Goal: Task Accomplishment & Management: Complete application form

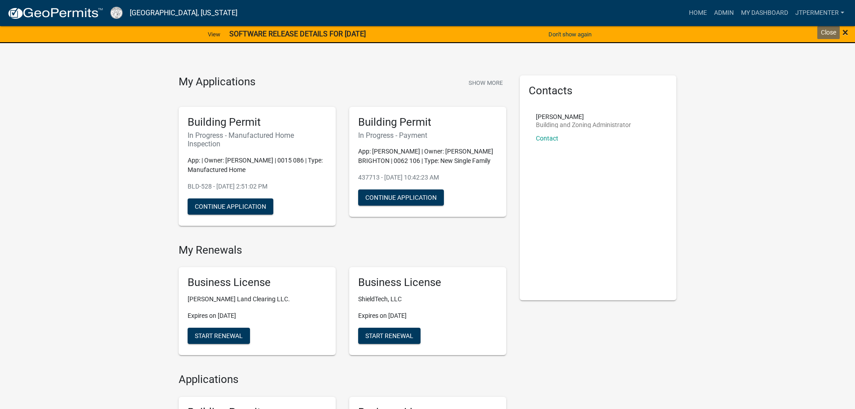
click at [846, 32] on span "×" at bounding box center [846, 32] width 6 height 13
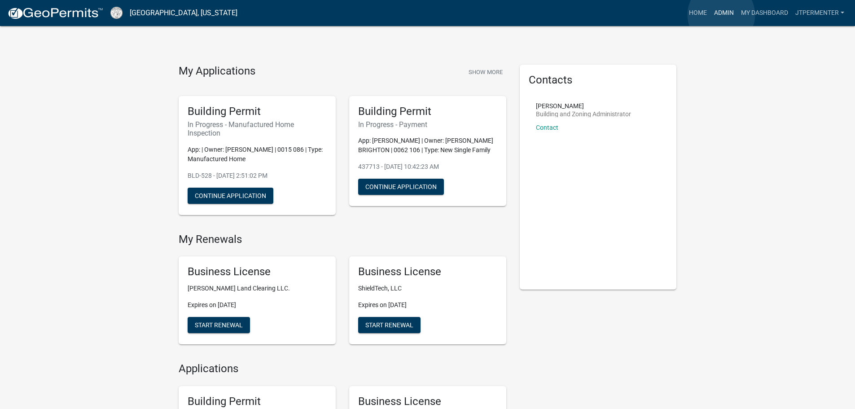
click at [722, 15] on link "Admin" at bounding box center [724, 12] width 27 height 17
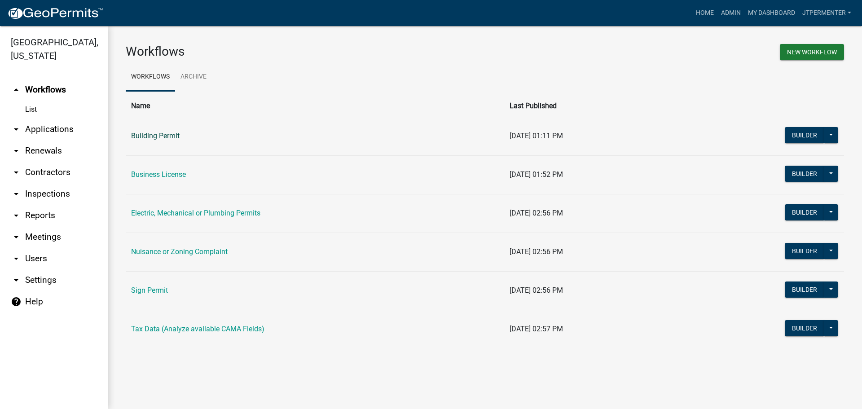
click at [173, 136] on link "Building Permit" at bounding box center [155, 136] width 48 height 9
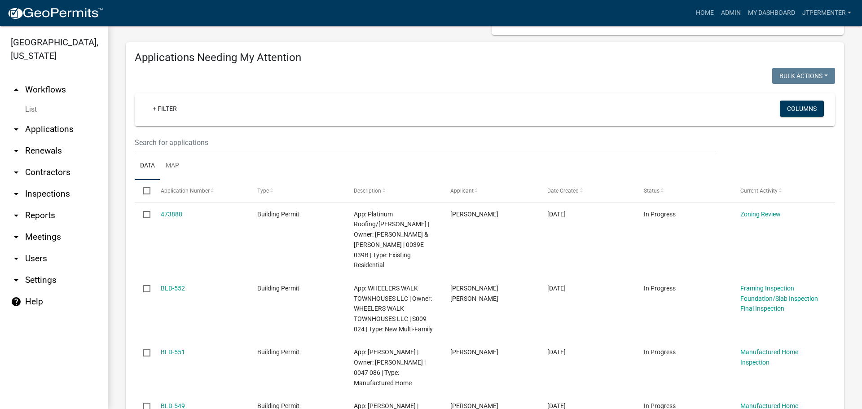
scroll to position [90, 0]
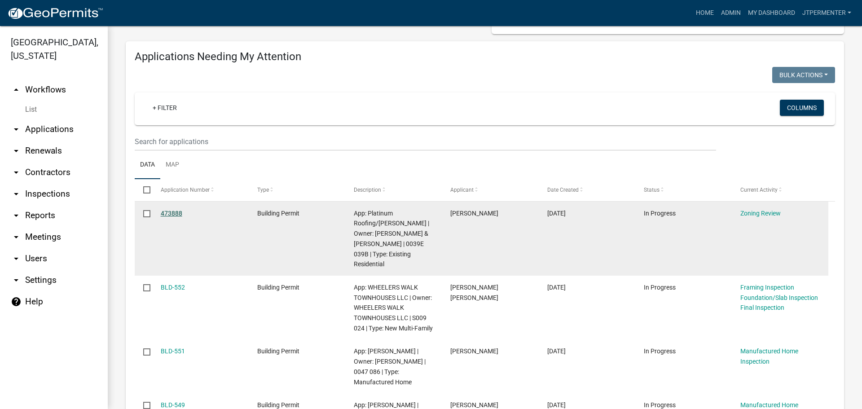
click at [167, 210] on link "473888" at bounding box center [172, 213] width 22 height 7
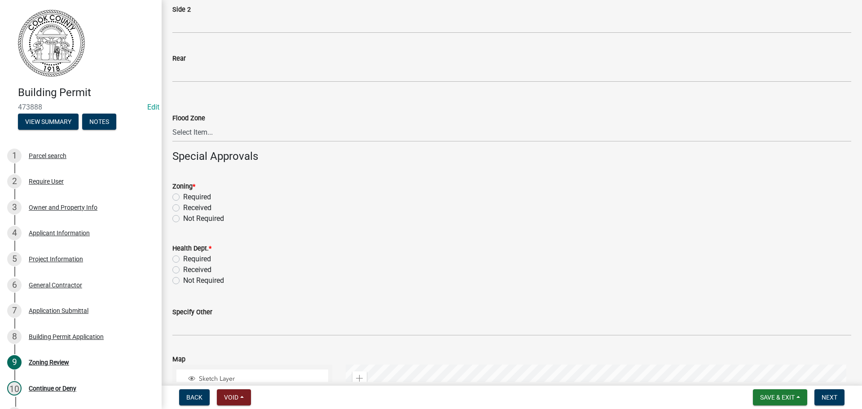
scroll to position [180, 0]
click at [183, 216] on label "Not Required" at bounding box center [203, 216] width 41 height 11
click at [183, 216] on input "Not Required" at bounding box center [186, 214] width 6 height 6
radio input "true"
click at [183, 280] on label "Not Required" at bounding box center [203, 278] width 41 height 11
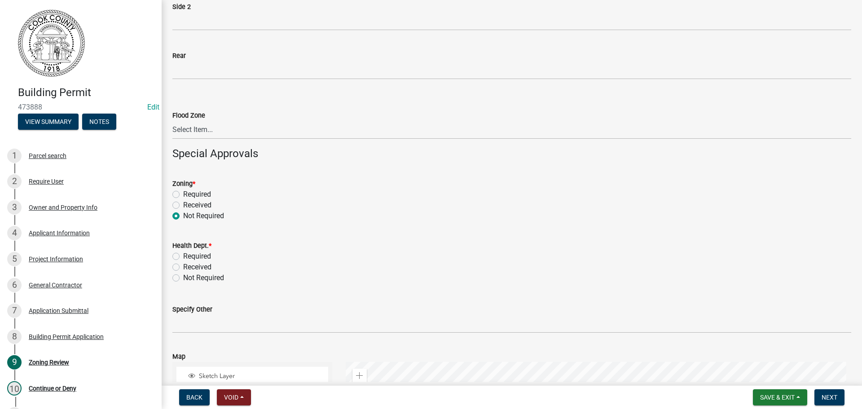
click at [183, 278] on input "Not Required" at bounding box center [186, 276] width 6 height 6
radio input "true"
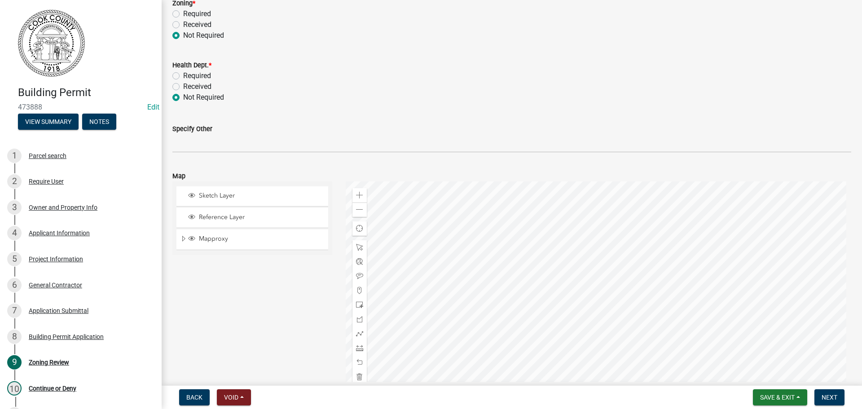
scroll to position [404, 0]
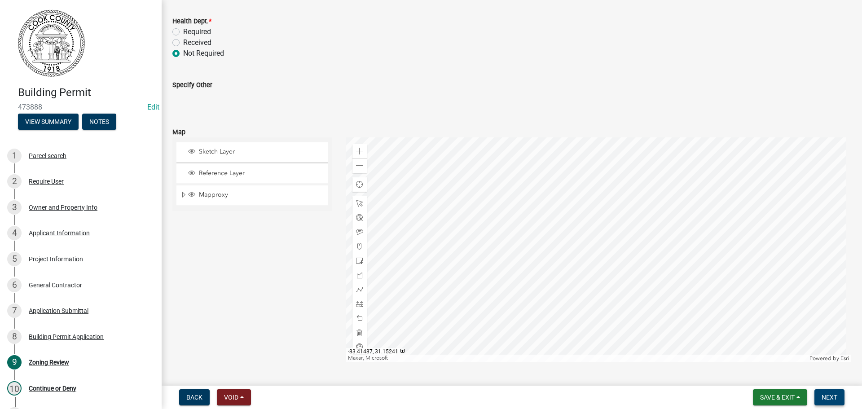
click at [828, 392] on button "Next" at bounding box center [829, 397] width 30 height 16
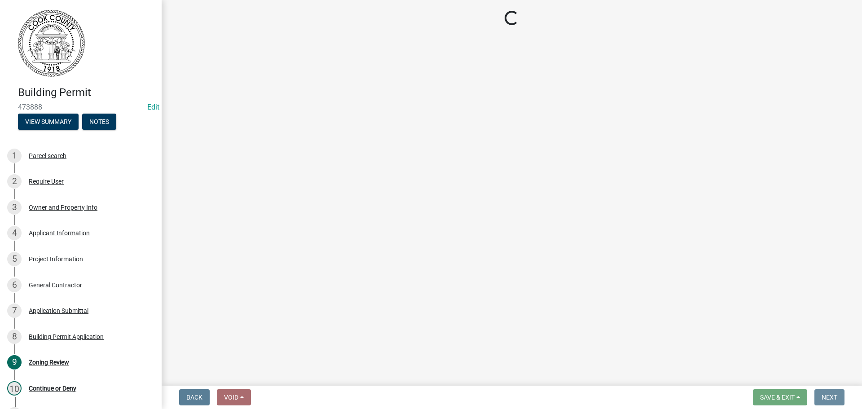
scroll to position [0, 0]
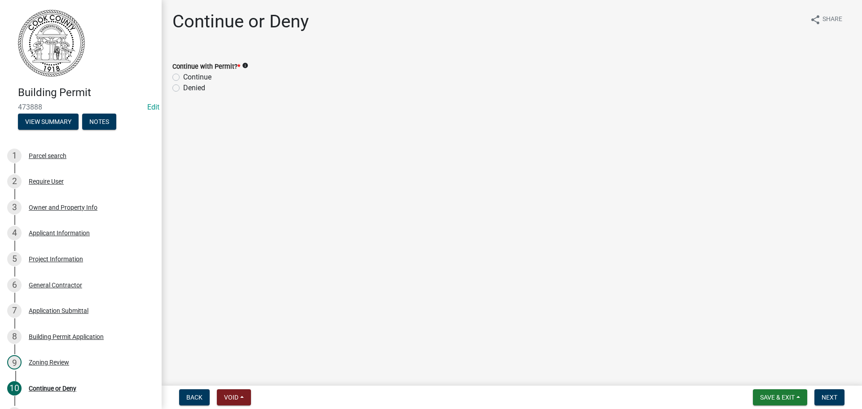
drag, startPoint x: 176, startPoint y: 73, endPoint x: 233, endPoint y: 101, distance: 63.1
click at [178, 73] on div "Continue" at bounding box center [511, 77] width 679 height 11
click at [183, 79] on label "Continue" at bounding box center [197, 77] width 28 height 11
click at [183, 78] on input "Continue" at bounding box center [186, 75] width 6 height 6
radio input "true"
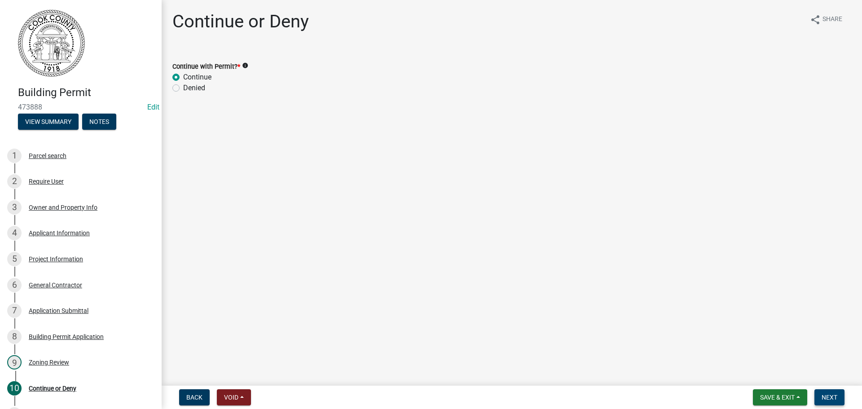
click at [826, 395] on span "Next" at bounding box center [830, 397] width 16 height 7
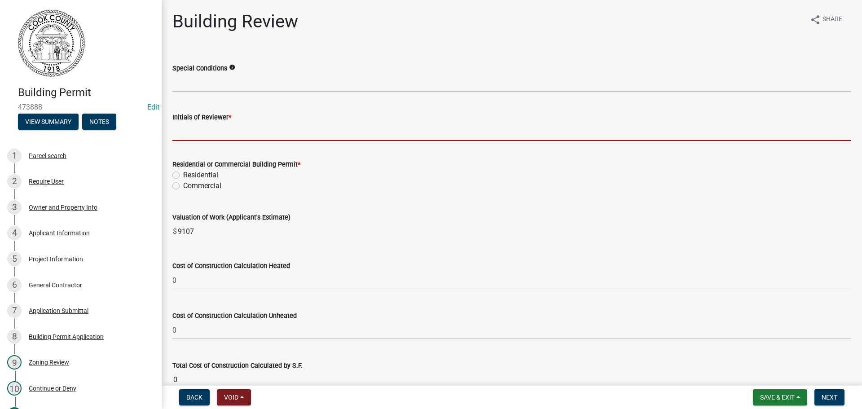
click at [216, 126] on input "Initials of Reviewer *" at bounding box center [511, 132] width 679 height 18
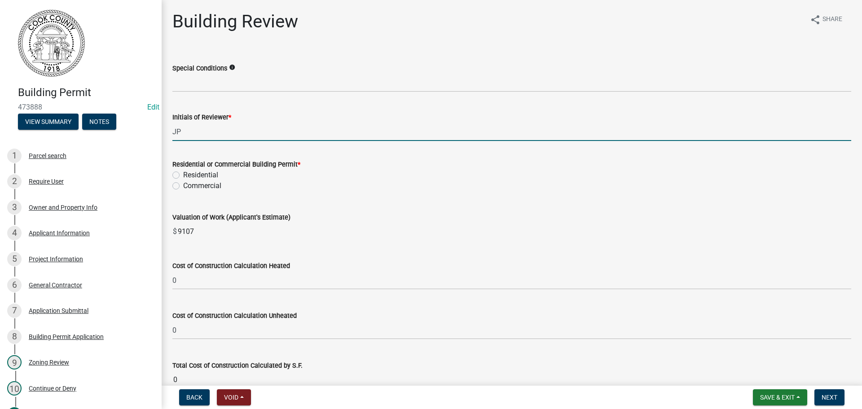
type input "JP"
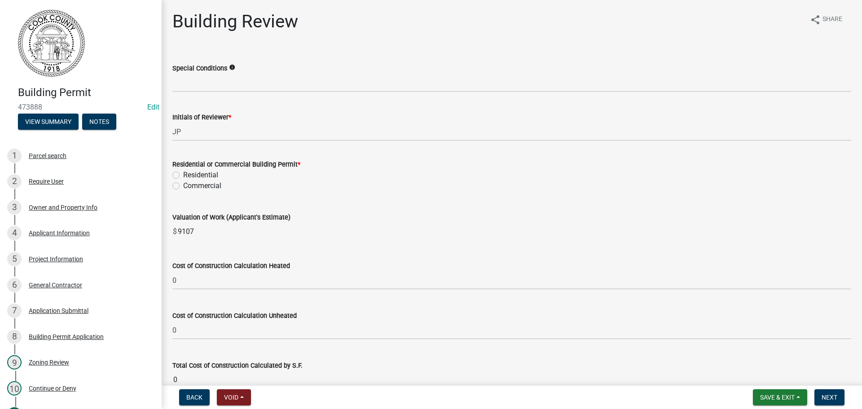
click at [183, 174] on label "Residential" at bounding box center [200, 175] width 35 height 11
click at [183, 174] on input "Residential" at bounding box center [186, 173] width 6 height 6
radio input "true"
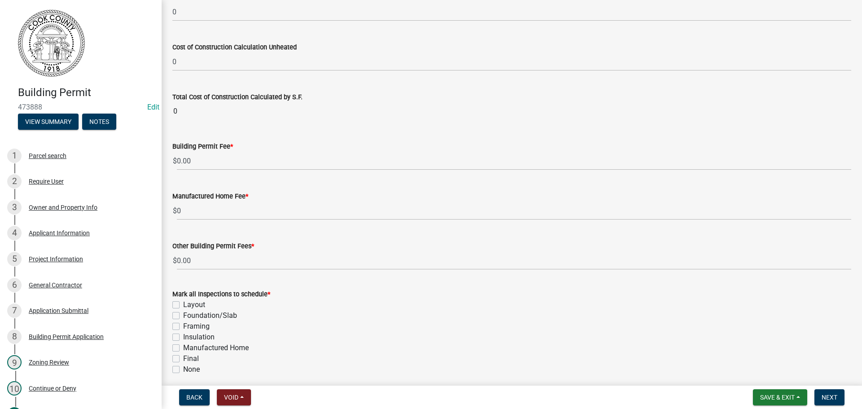
scroll to position [269, 0]
click at [176, 156] on span "$" at bounding box center [174, 160] width 5 height 18
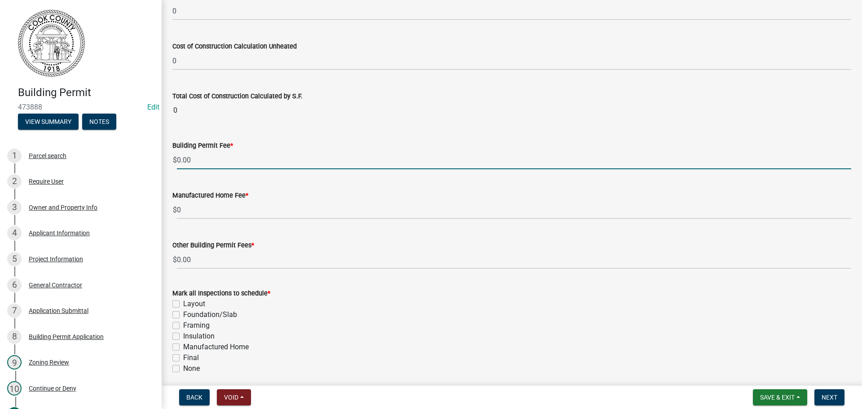
click at [177, 162] on input "0.00" at bounding box center [514, 160] width 674 height 18
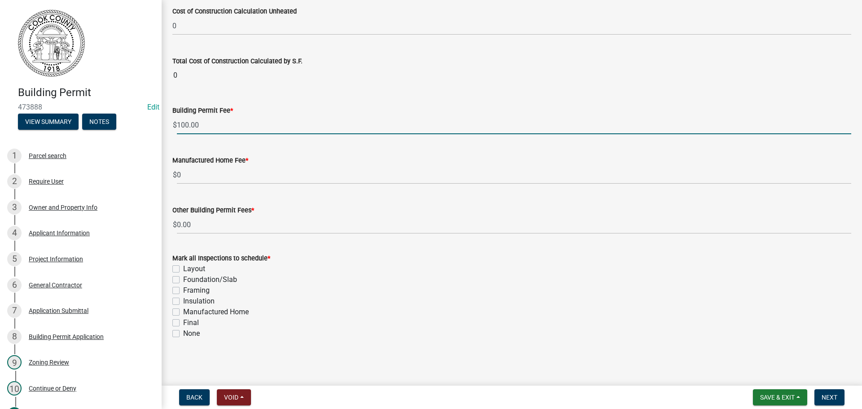
type input "100.00"
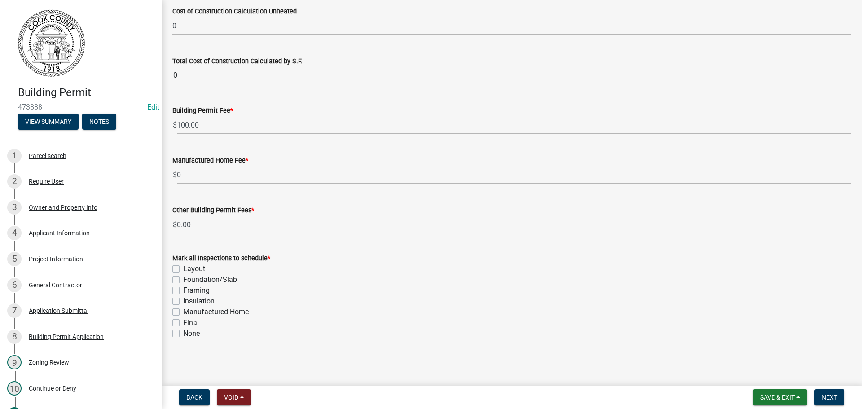
click at [183, 323] on label "Final" at bounding box center [191, 322] width 16 height 11
click at [183, 323] on input "Final" at bounding box center [186, 320] width 6 height 6
checkbox input "true"
checkbox input "false"
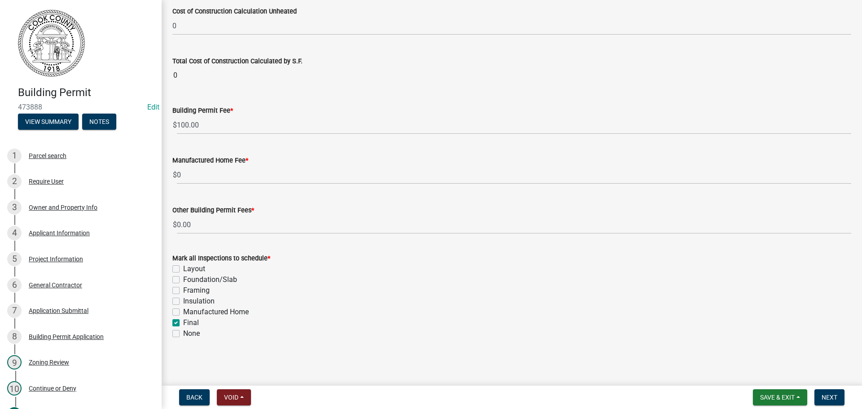
checkbox input "false"
checkbox input "true"
checkbox input "false"
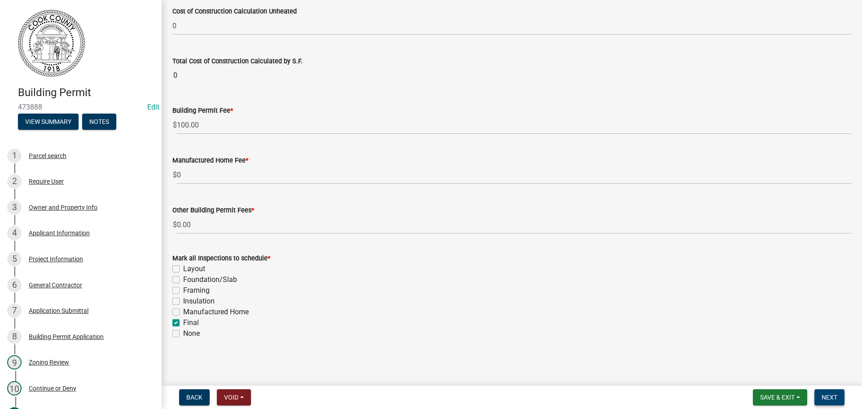
click at [819, 392] on button "Next" at bounding box center [829, 397] width 30 height 16
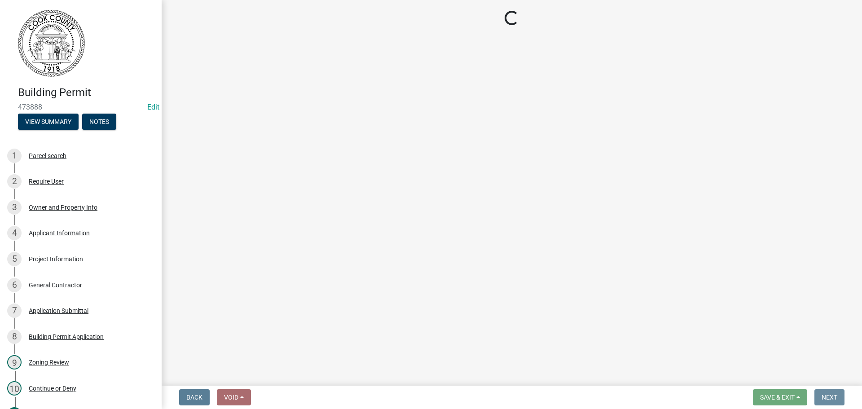
scroll to position [0, 0]
select select "3: 3"
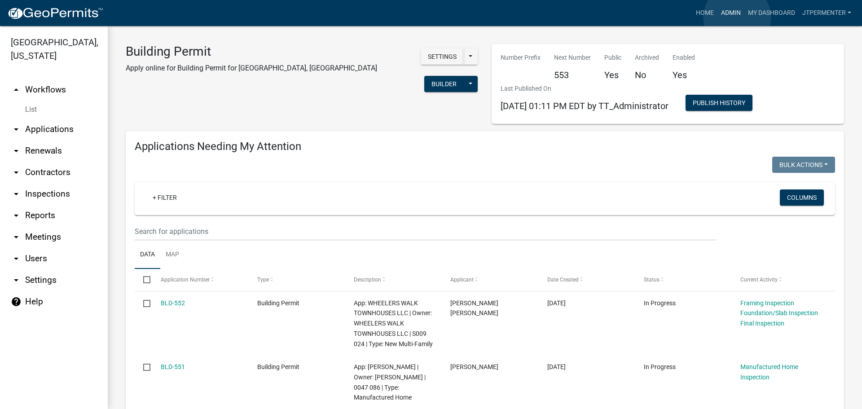
click at [737, 17] on link "Admin" at bounding box center [730, 12] width 27 height 17
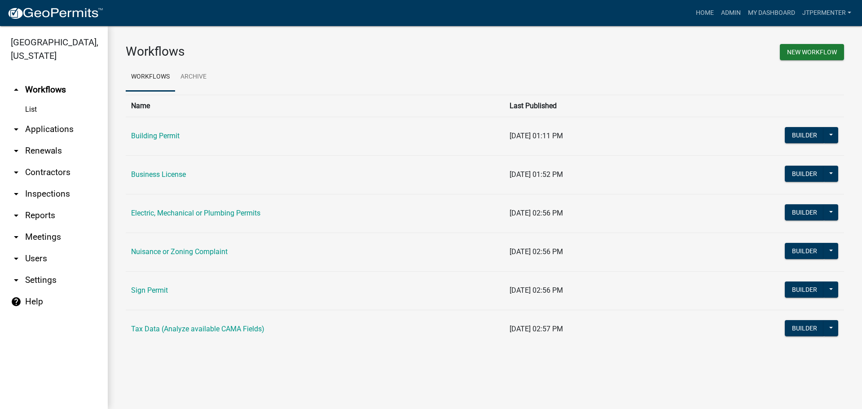
click at [161, 212] on link "Electric, Mechanical or Plumbing Permits" at bounding box center [195, 213] width 129 height 9
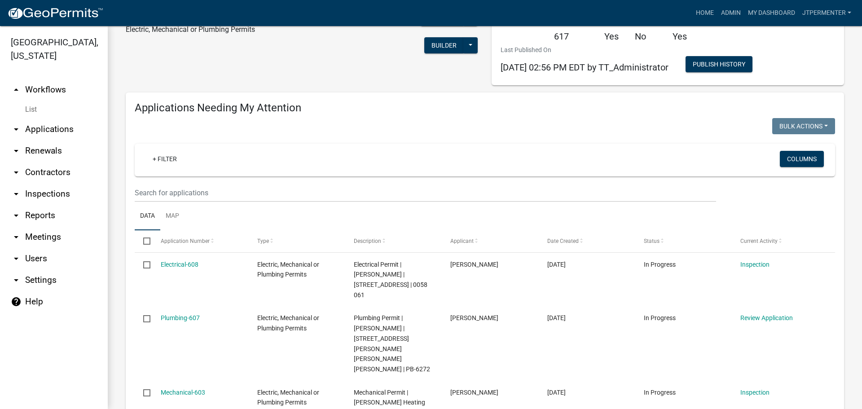
scroll to position [90, 0]
